Goal: Information Seeking & Learning: Learn about a topic

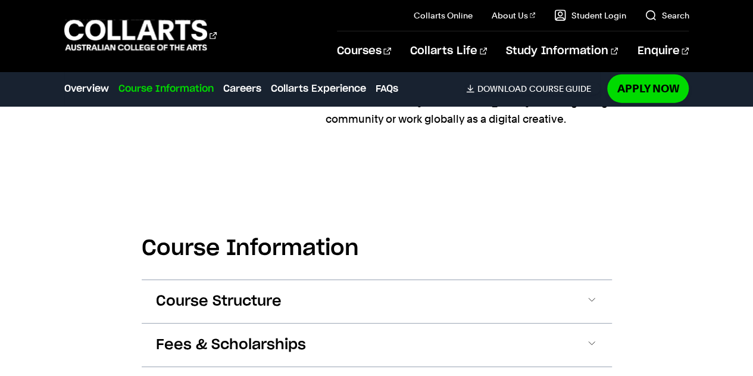
scroll to position [1477, 0]
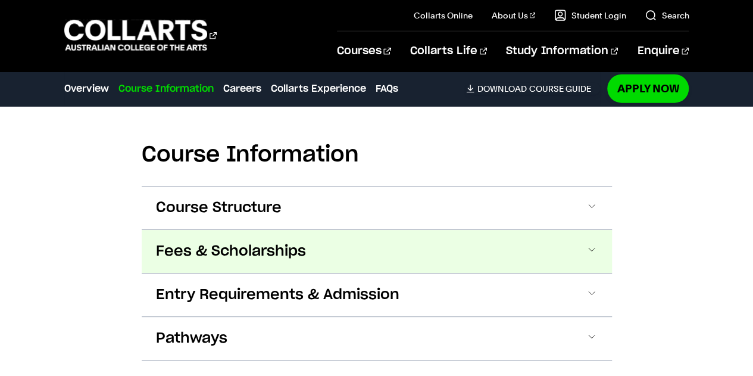
click at [593, 243] on span at bounding box center [592, 250] width 12 height 15
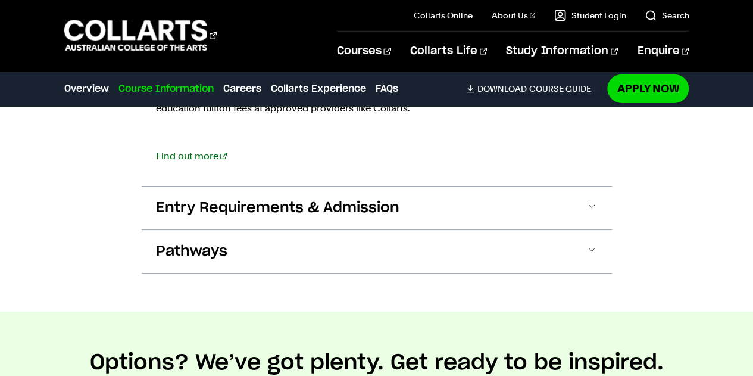
scroll to position [1895, 0]
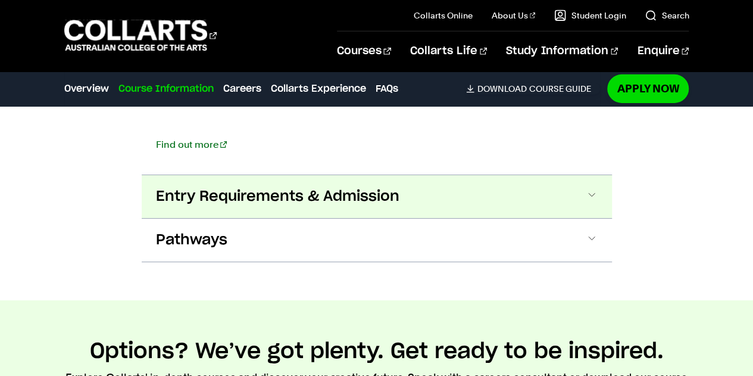
click at [592, 189] on span at bounding box center [592, 196] width 12 height 15
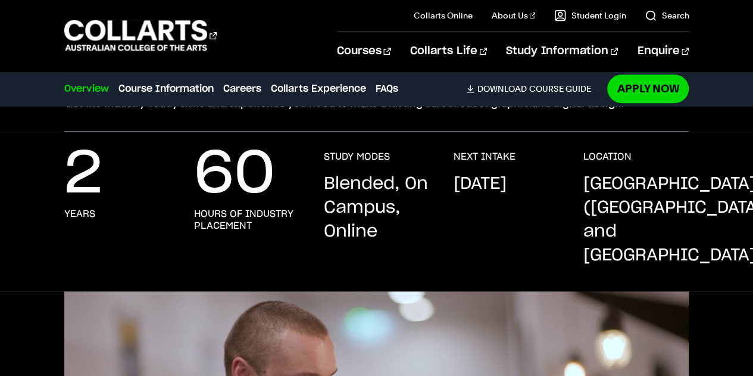
scroll to position [215, 0]
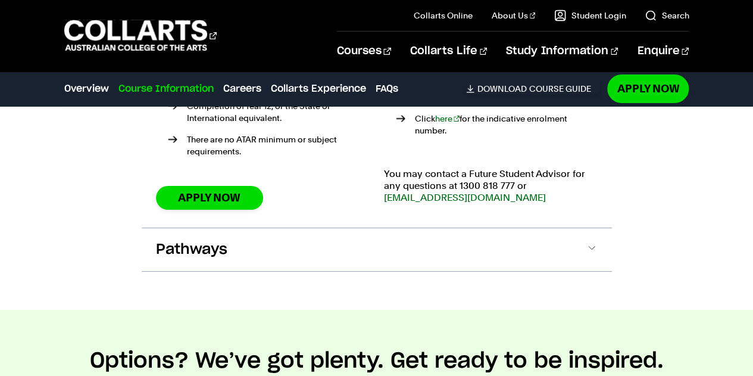
scroll to position [2229, 0]
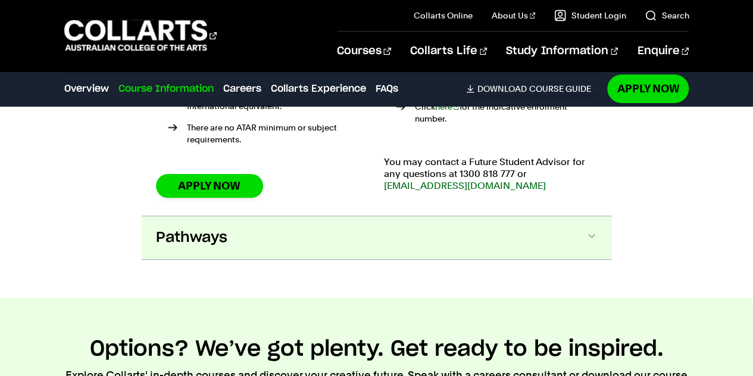
click at [590, 230] on span at bounding box center [592, 237] width 12 height 15
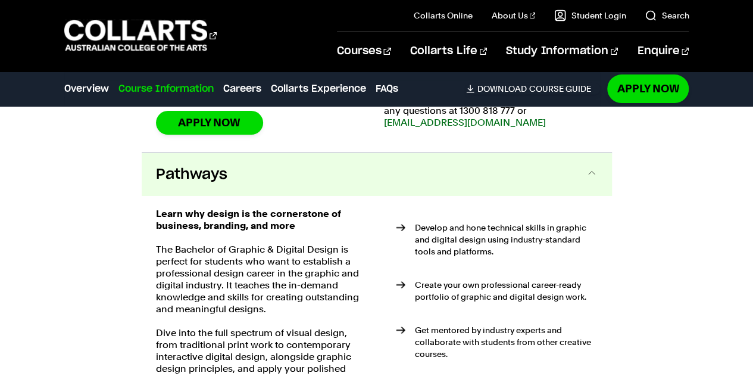
scroll to position [2300, 0]
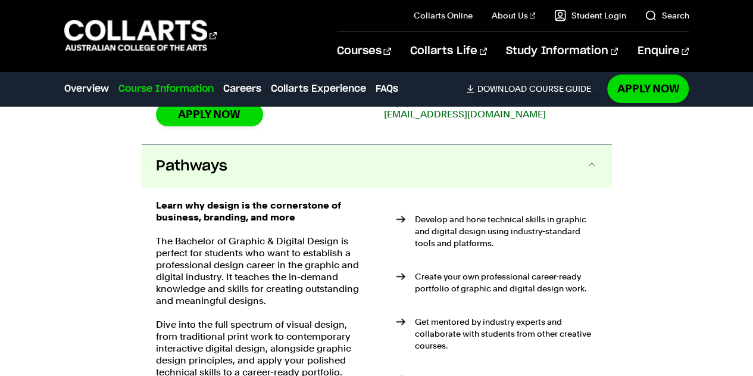
click at [590, 213] on li "Develop and hone technical skills in graphic and digital design using industry-…" at bounding box center [497, 237] width 202 height 48
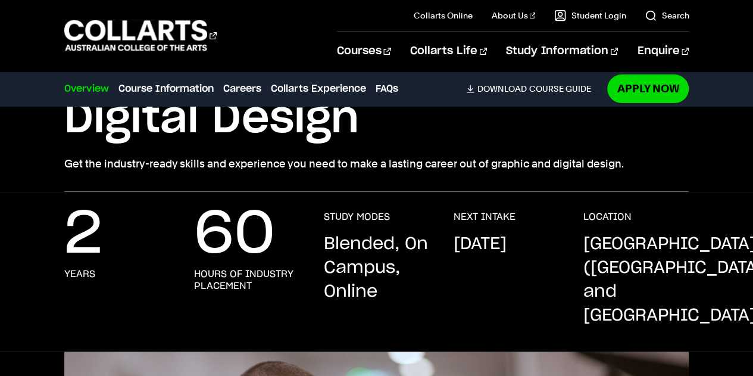
scroll to position [142, 0]
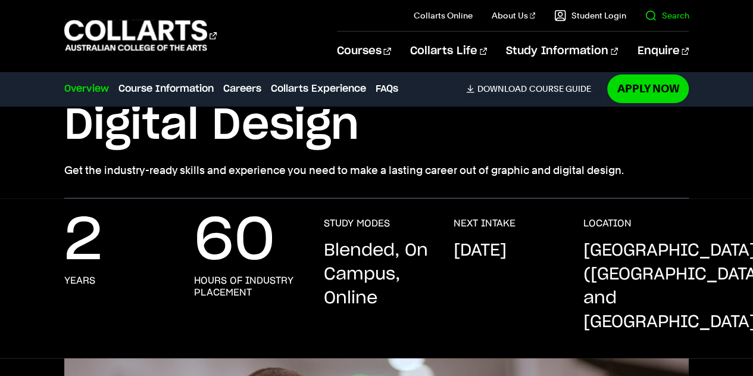
click at [682, 16] on link "Search" at bounding box center [667, 16] width 44 height 12
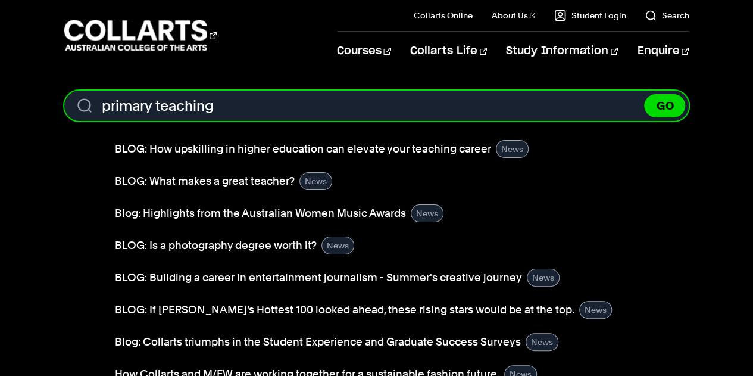
type input "primary teaching"
click at [644, 94] on button "GO" at bounding box center [664, 105] width 41 height 23
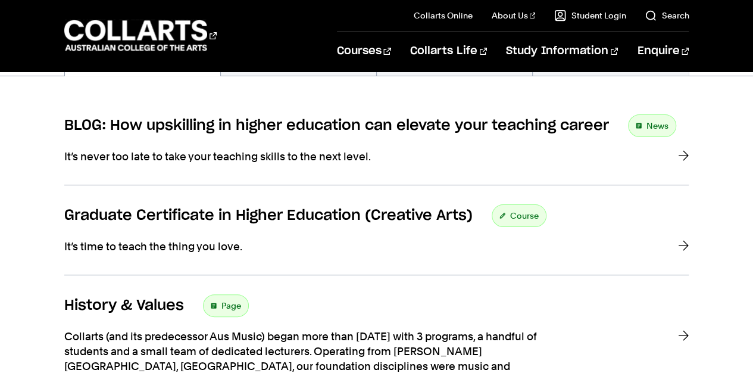
scroll to position [208, 0]
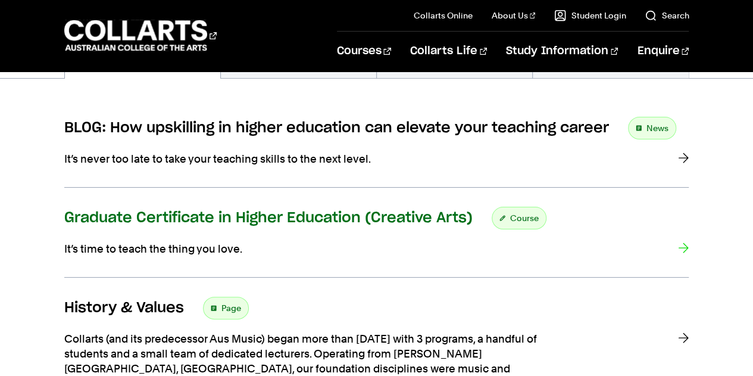
click at [681, 241] on div at bounding box center [683, 249] width 11 height 17
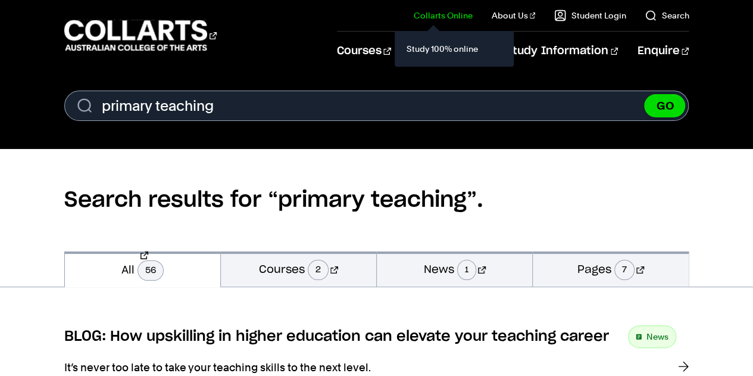
click at [444, 13] on link "Collarts Online" at bounding box center [443, 16] width 59 height 12
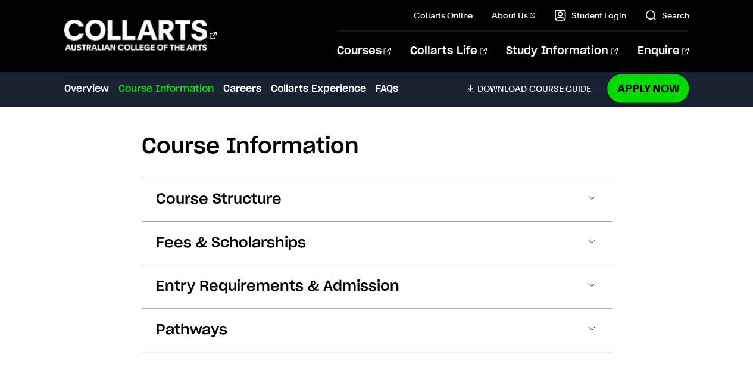
scroll to position [1202, 0]
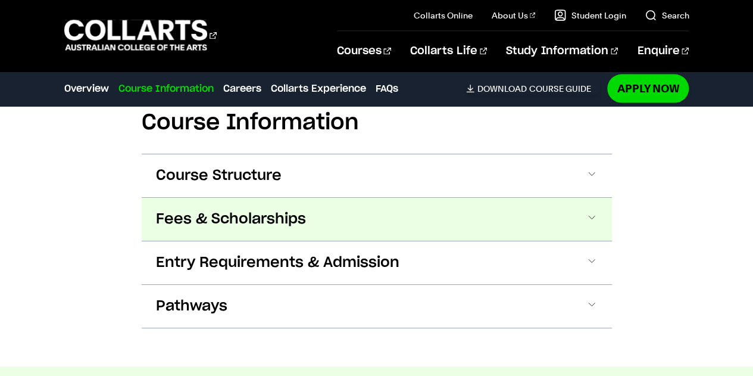
click at [589, 219] on span at bounding box center [592, 218] width 12 height 15
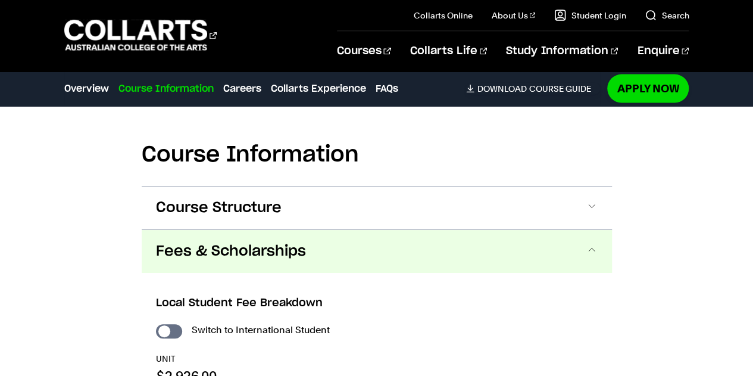
scroll to position [1202, 0]
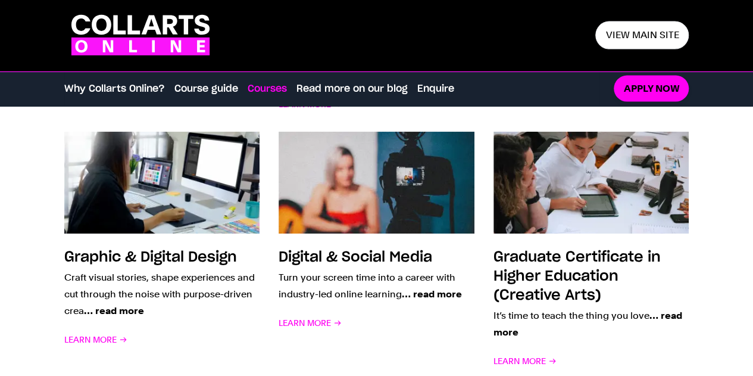
scroll to position [1167, 0]
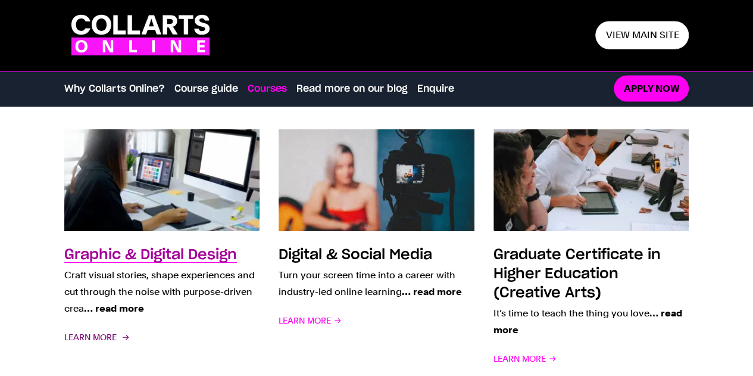
click at [112, 333] on span "Learn More" at bounding box center [95, 337] width 63 height 17
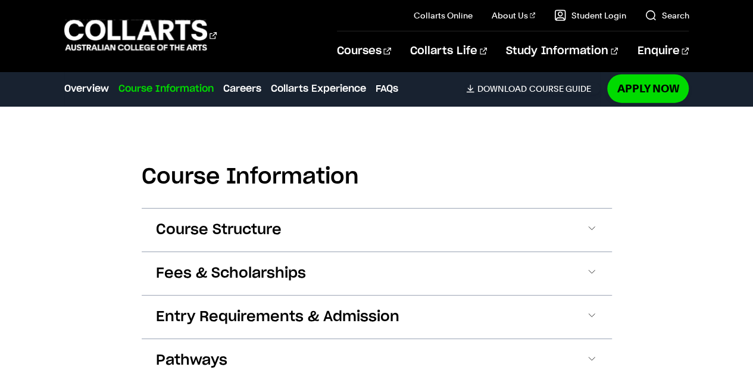
scroll to position [1472, 0]
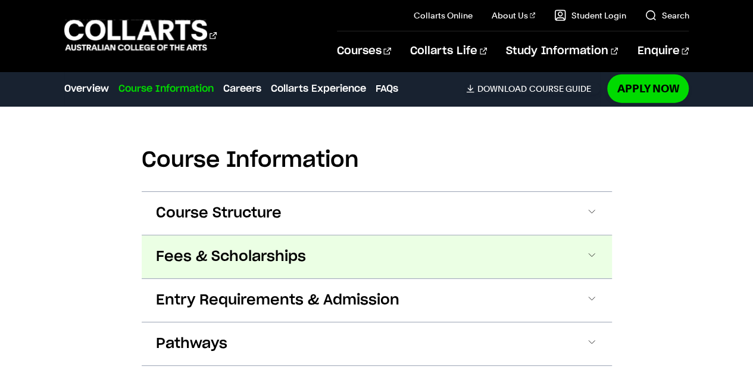
click at [589, 249] on span at bounding box center [592, 256] width 12 height 15
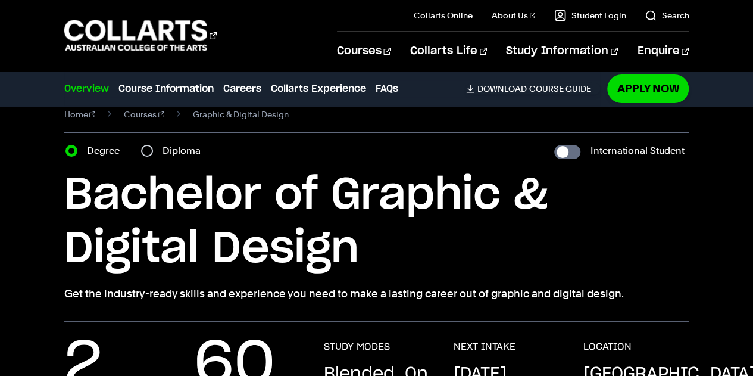
scroll to position [0, 0]
